Goal: Information Seeking & Learning: Learn about a topic

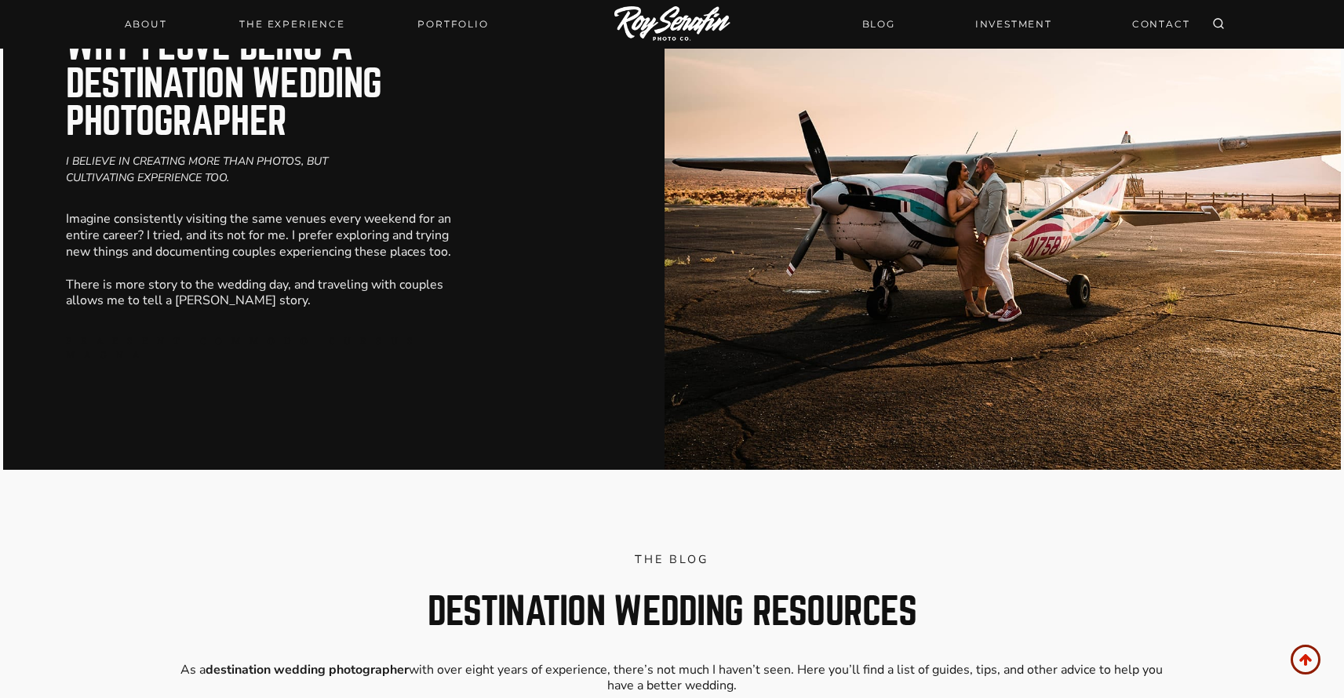
scroll to position [7971, 0]
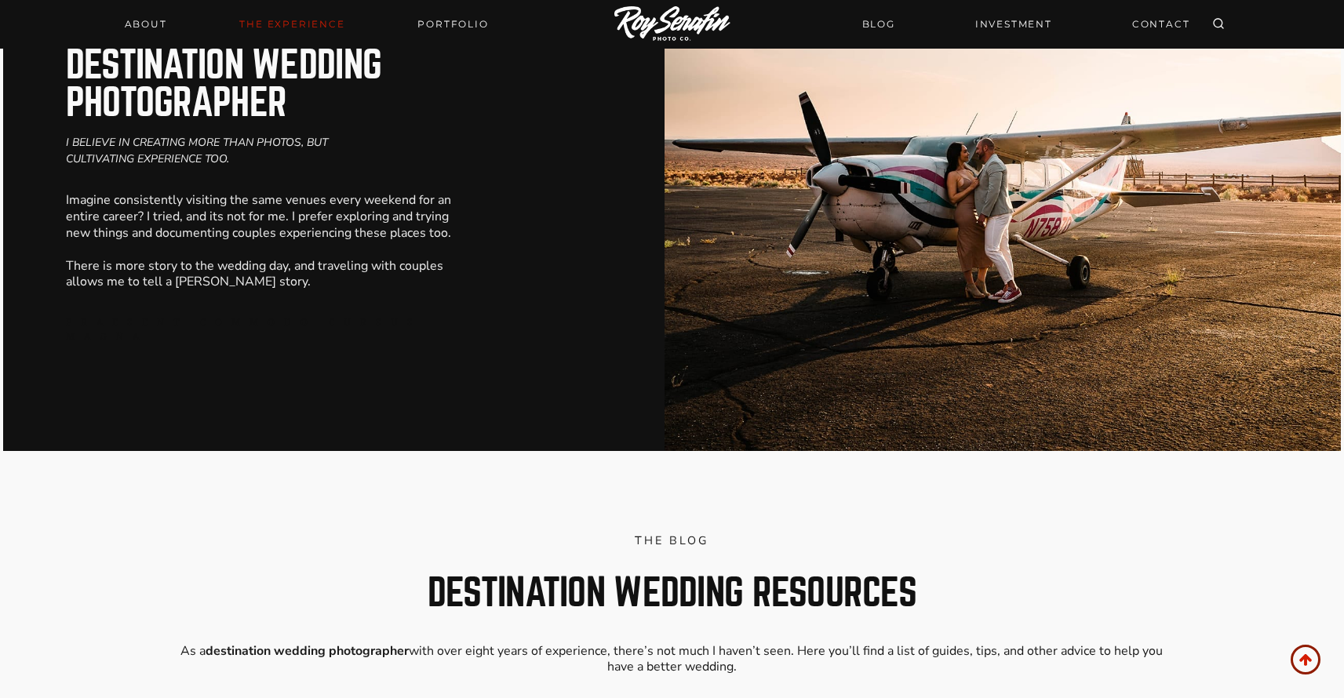
click at [286, 25] on link "THE EXPERIENCE" at bounding box center [292, 24] width 124 height 22
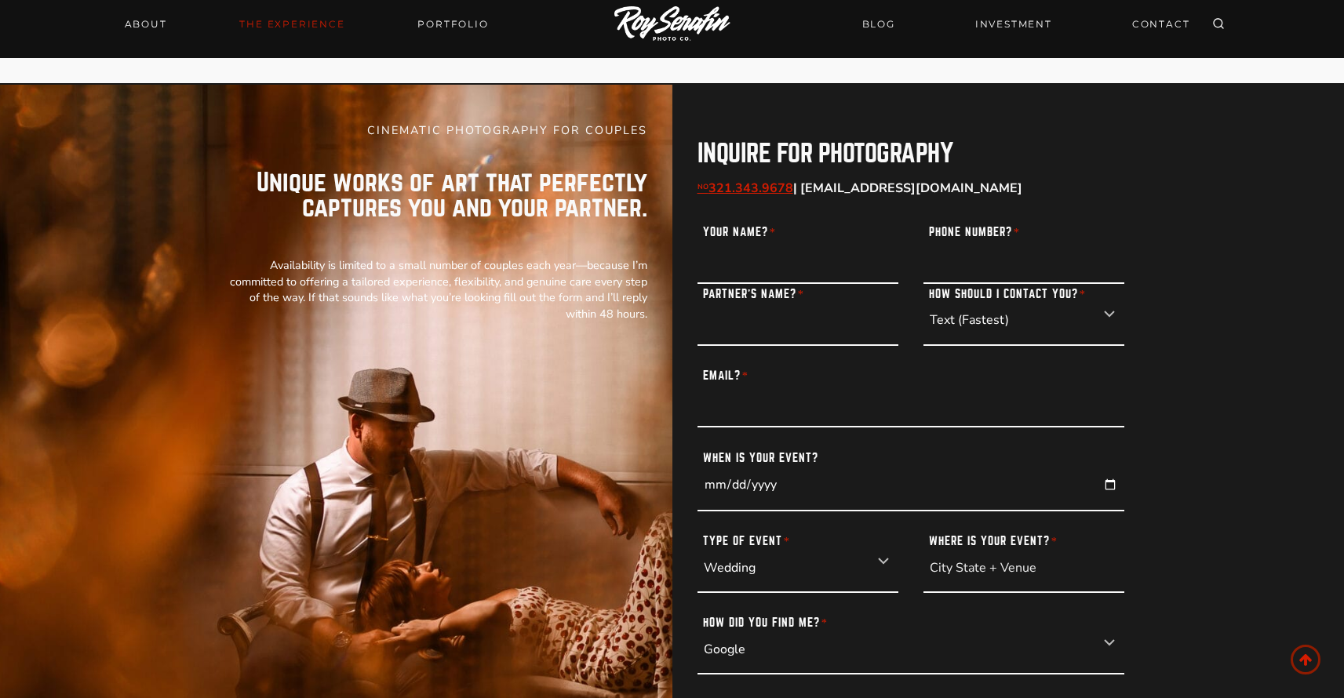
scroll to position [6537, 0]
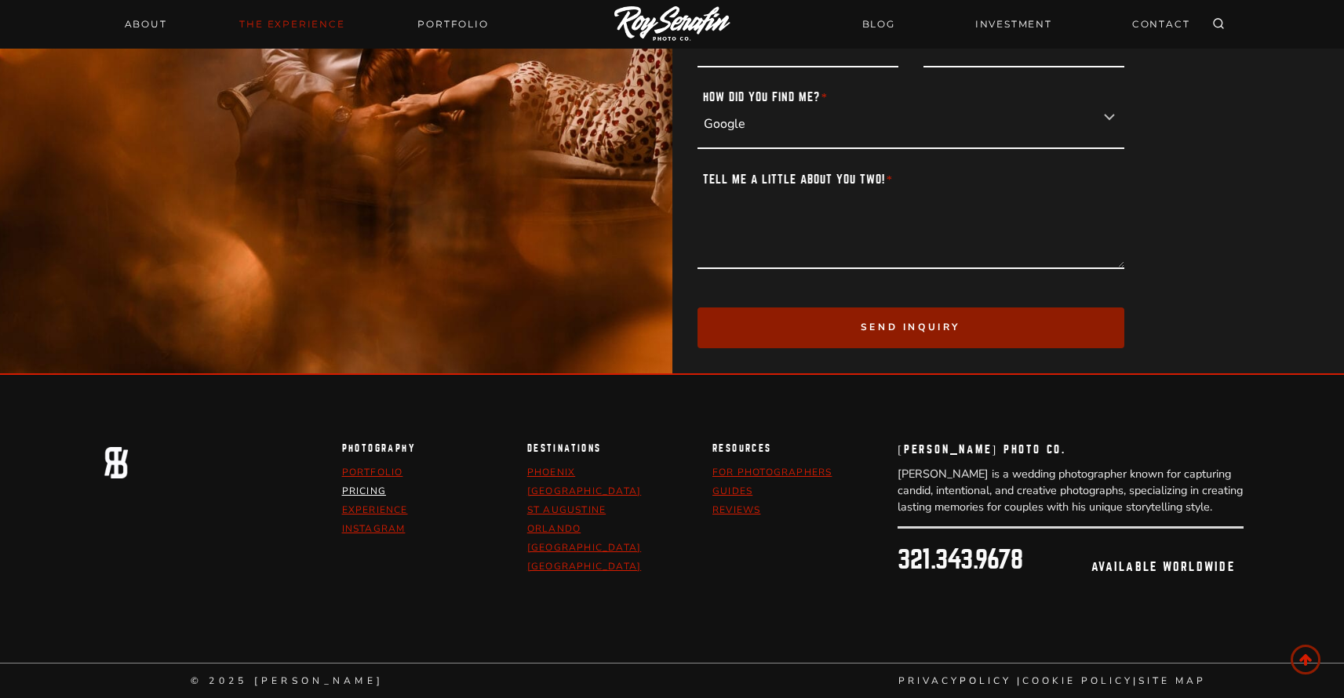
click at [350, 492] on link "pricing" at bounding box center [364, 491] width 44 height 13
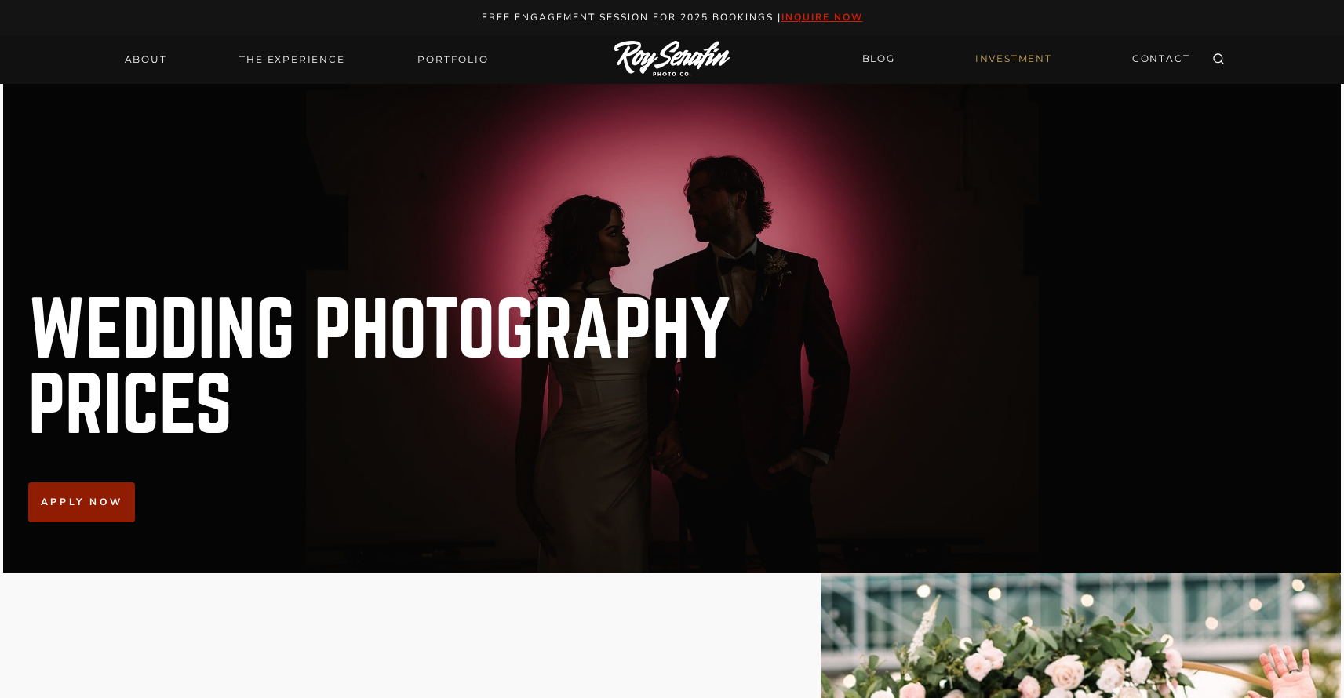
click at [663, 57] on img at bounding box center [673, 59] width 116 height 37
